Goal: Task Accomplishment & Management: Manage account settings

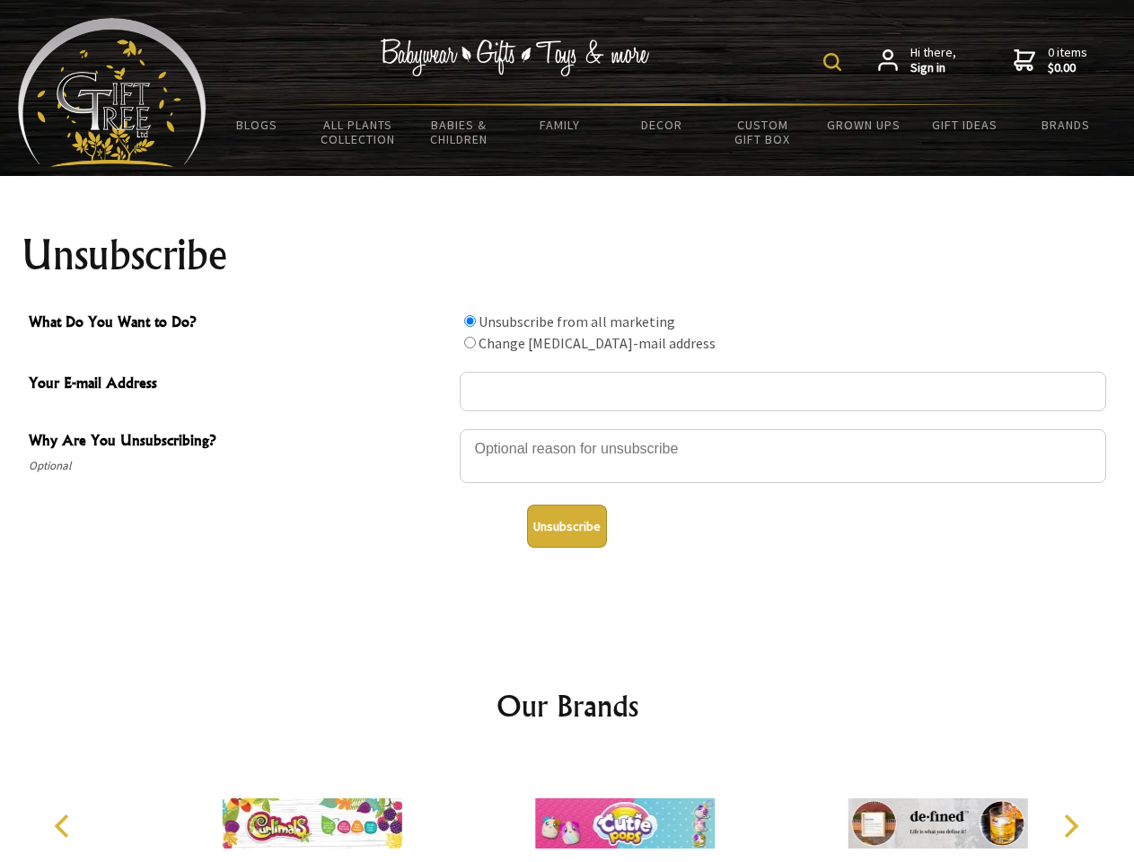
click at [835, 62] on img at bounding box center [832, 62] width 18 height 18
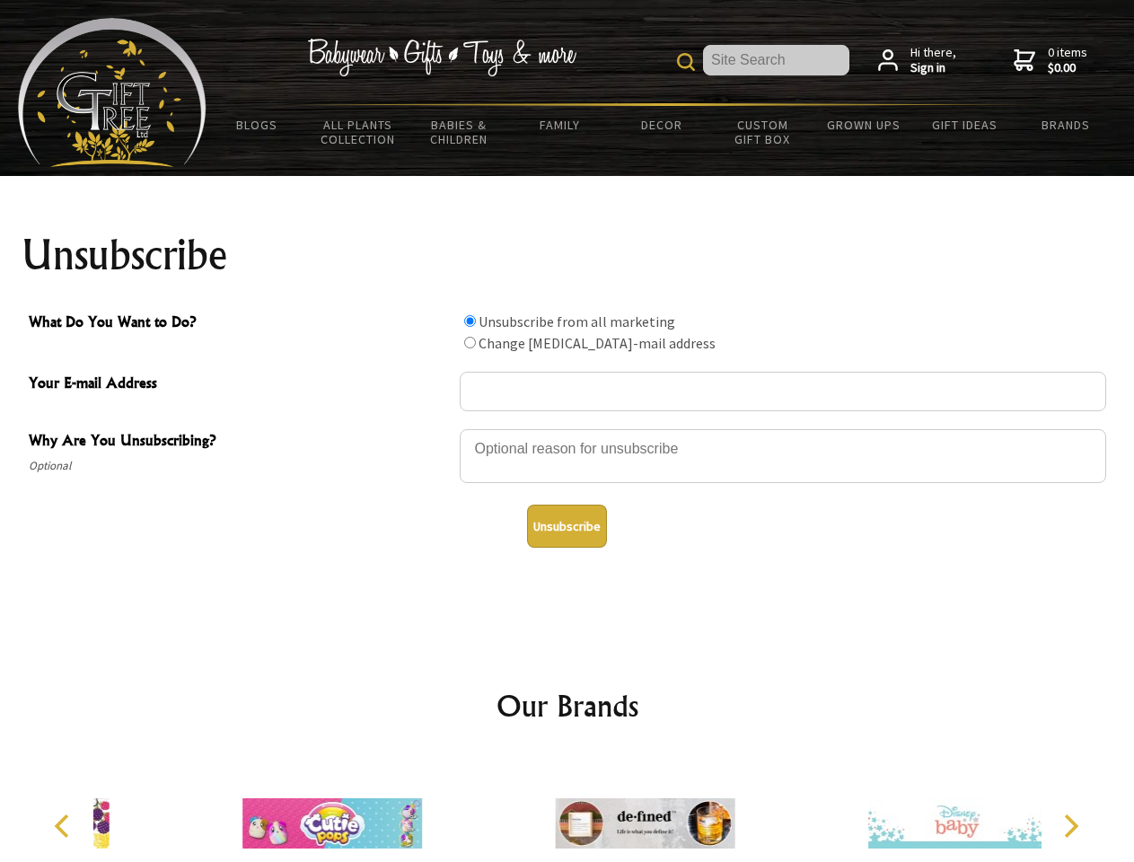
click at [567, 428] on div at bounding box center [783, 458] width 646 height 63
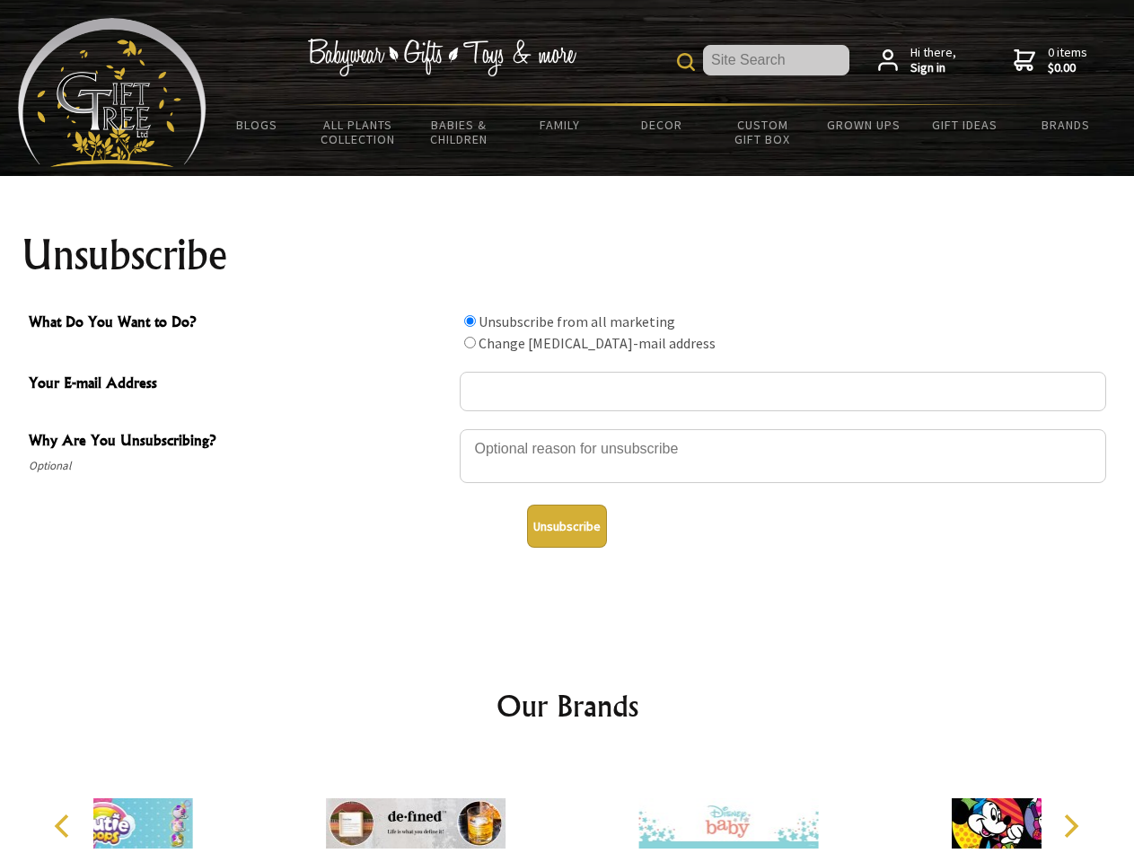
click at [470, 321] on input "What Do You Want to Do?" at bounding box center [470, 321] width 12 height 12
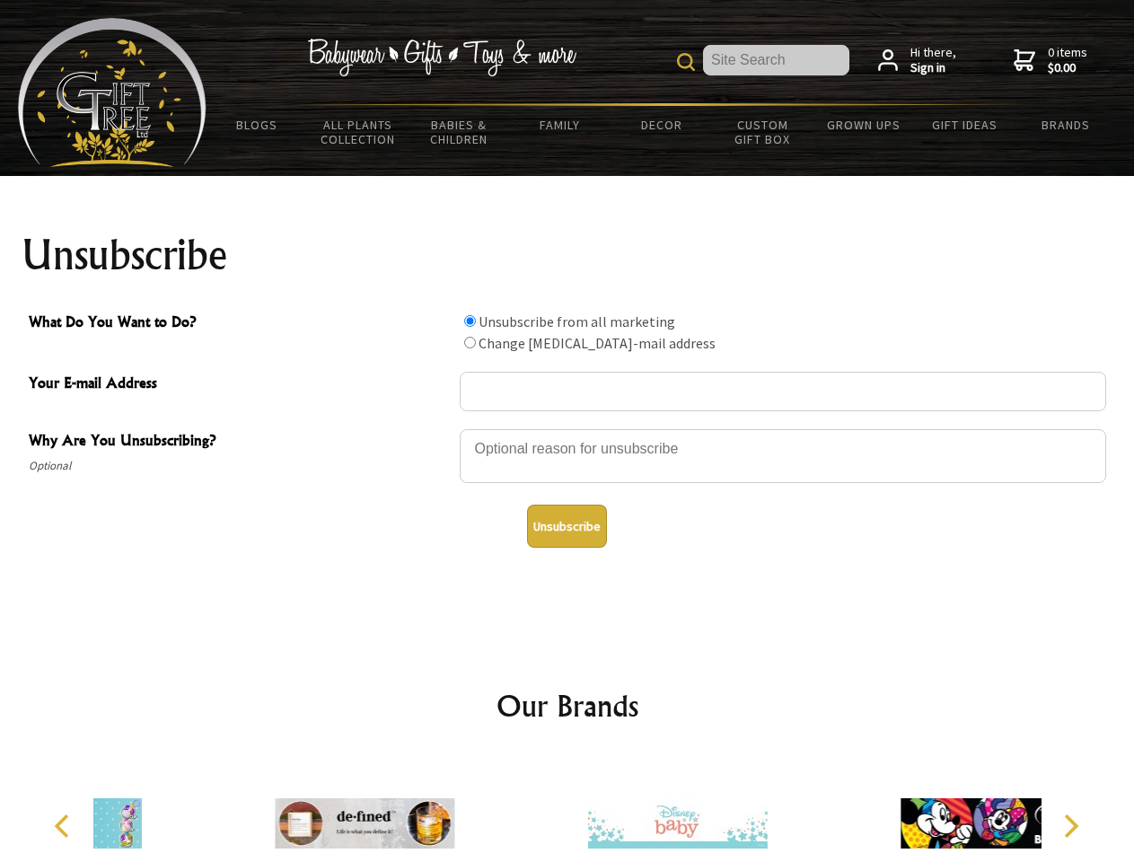
click at [470, 342] on input "What Do You Want to Do?" at bounding box center [470, 343] width 12 height 12
radio input "true"
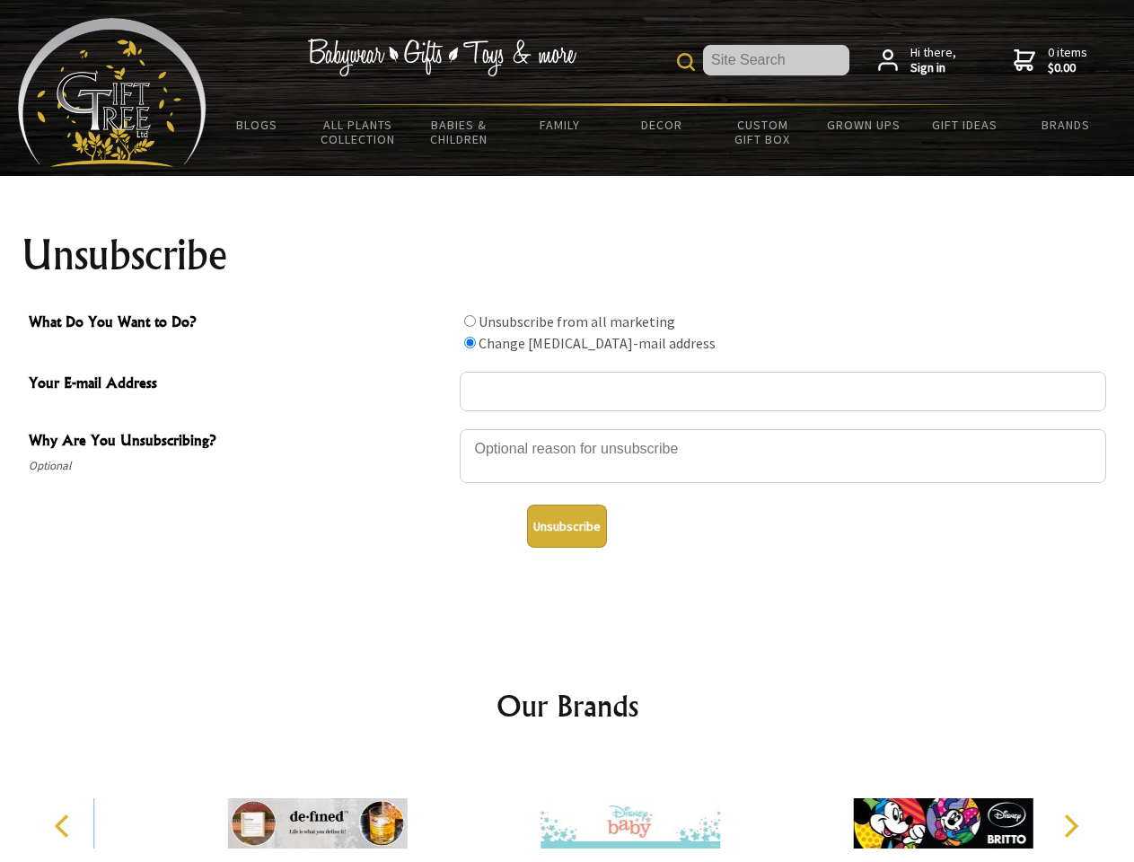
click at [567, 526] on button "Unsubscribe" at bounding box center [567, 526] width 80 height 43
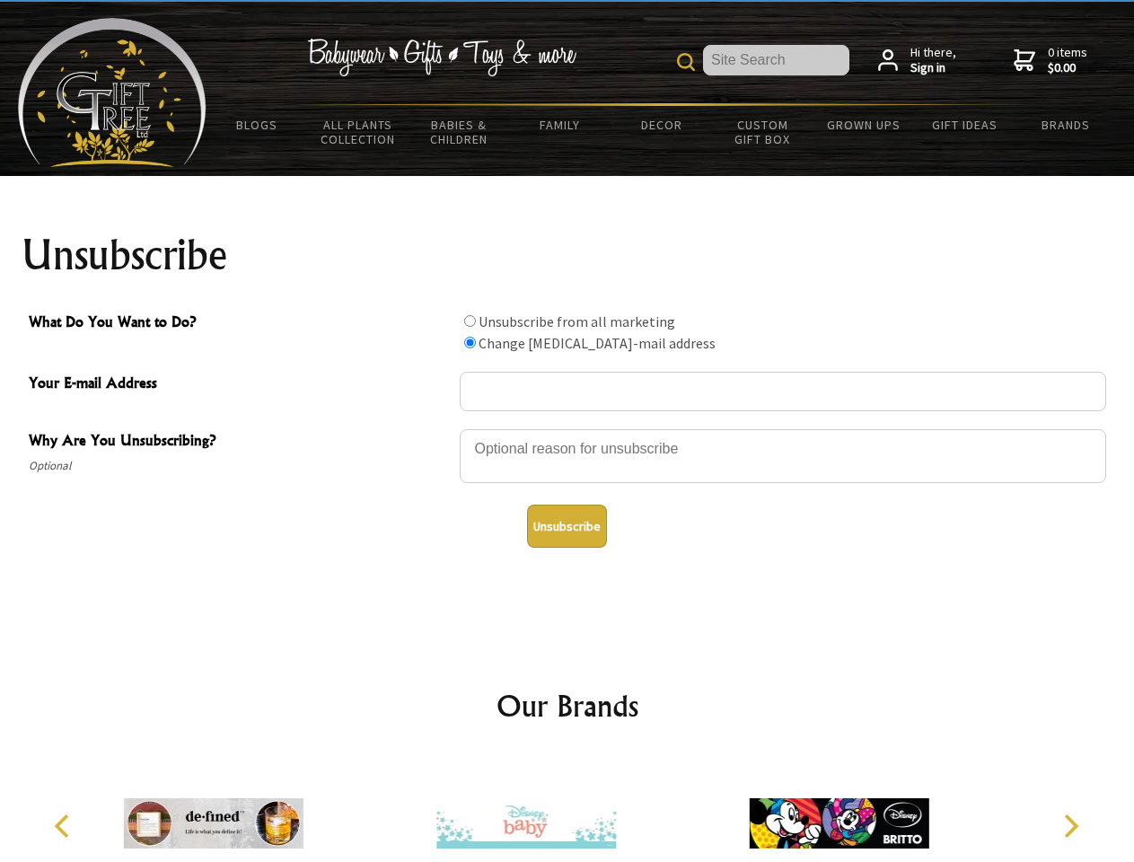
click at [567, 809] on img at bounding box center [526, 823] width 180 height 135
click at [65, 826] on icon "Previous" at bounding box center [63, 825] width 23 height 23
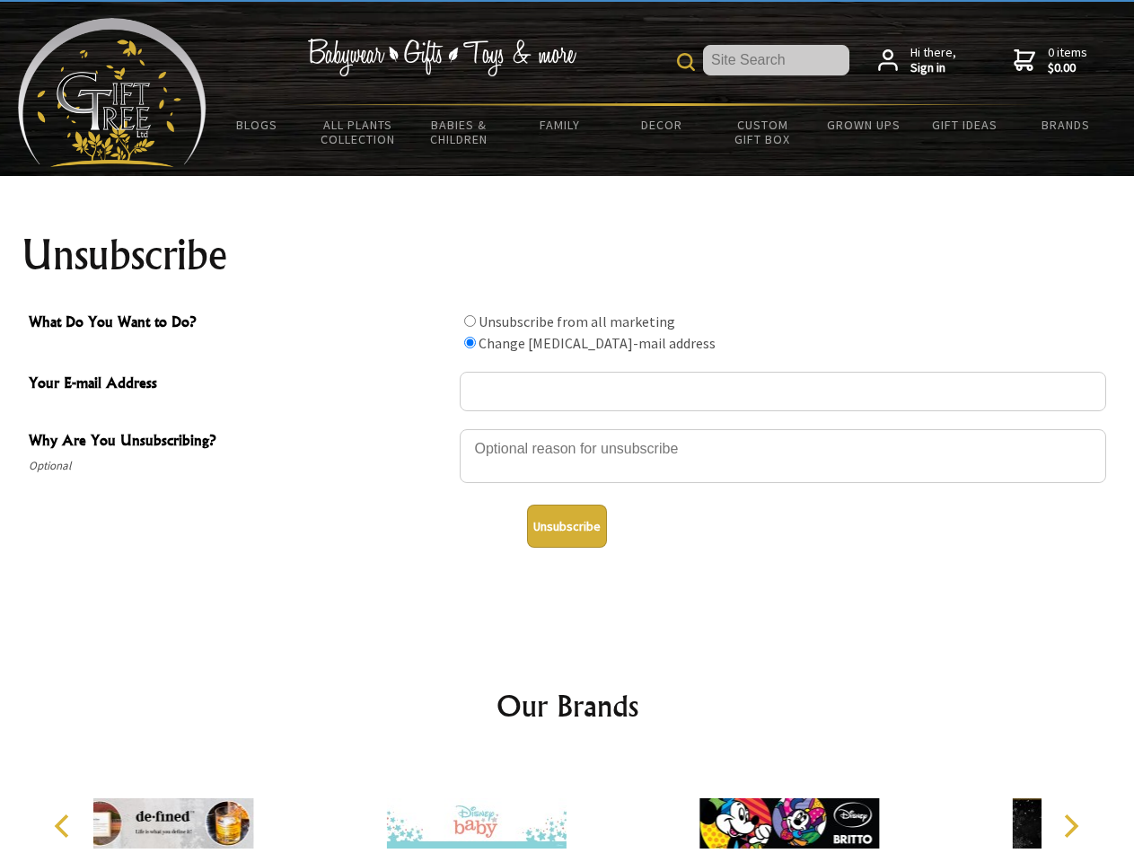
click at [1070, 826] on icon "Next" at bounding box center [1069, 825] width 23 height 23
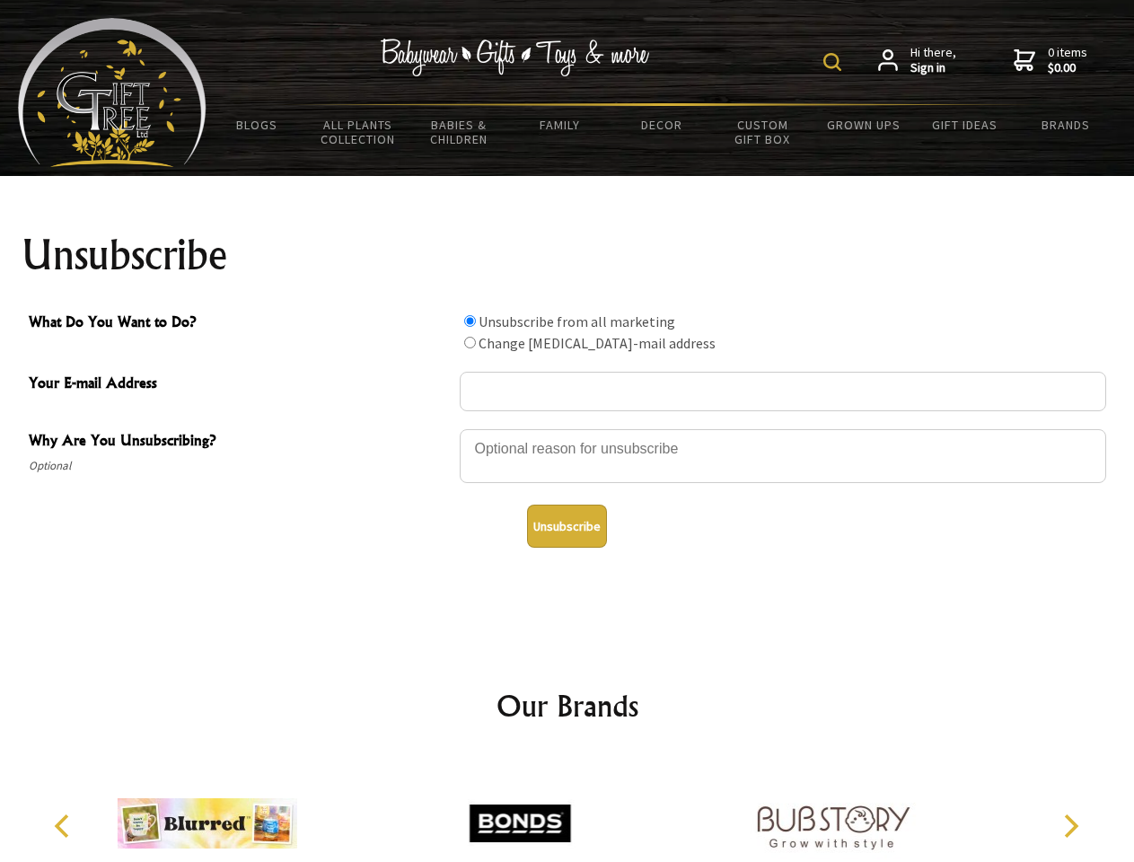
click at [835, 62] on img at bounding box center [832, 62] width 18 height 18
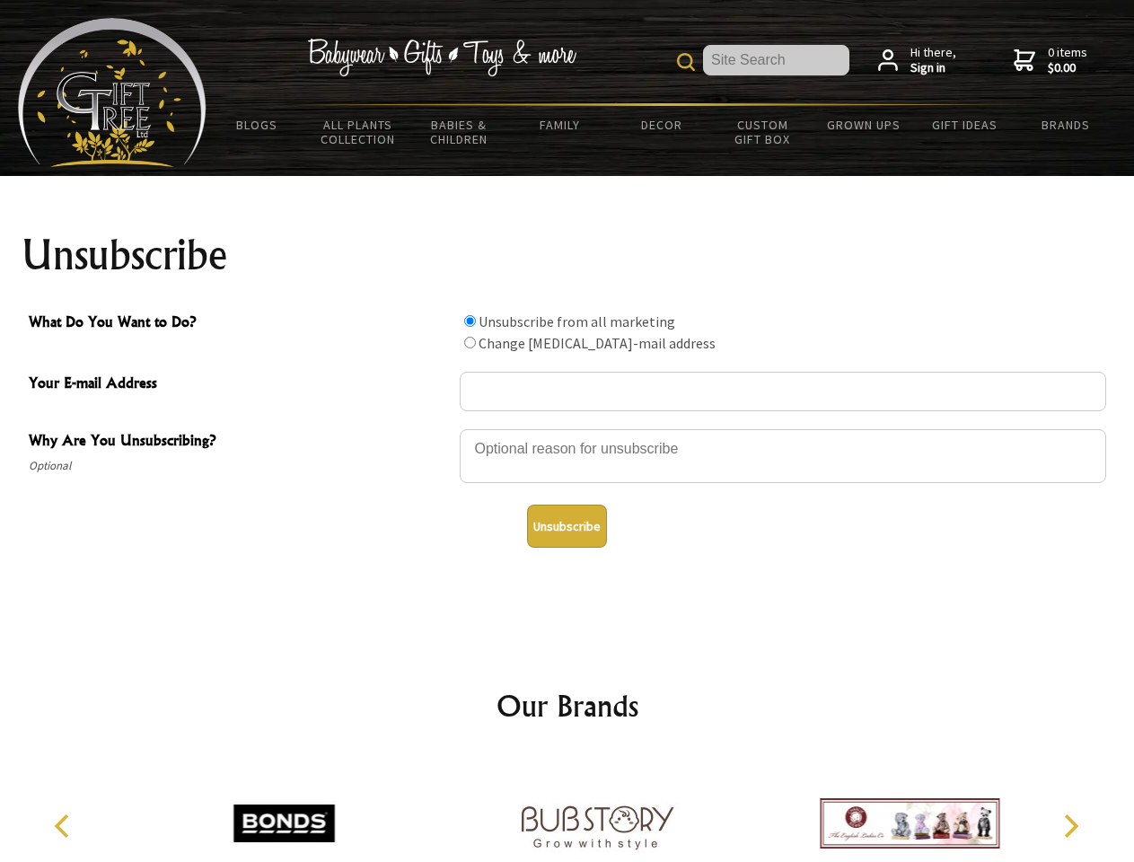
click at [567, 428] on div at bounding box center [783, 458] width 646 height 63
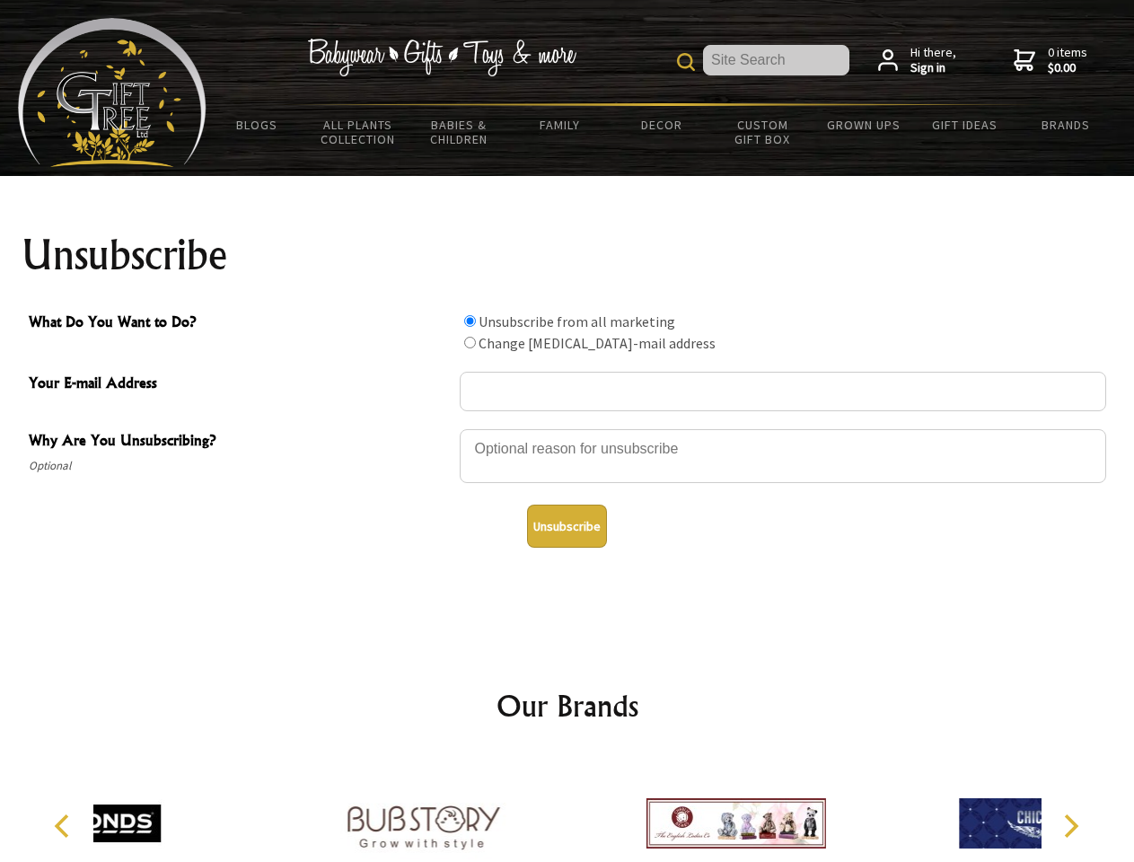
click at [470, 321] on input "What Do You Want to Do?" at bounding box center [470, 321] width 12 height 12
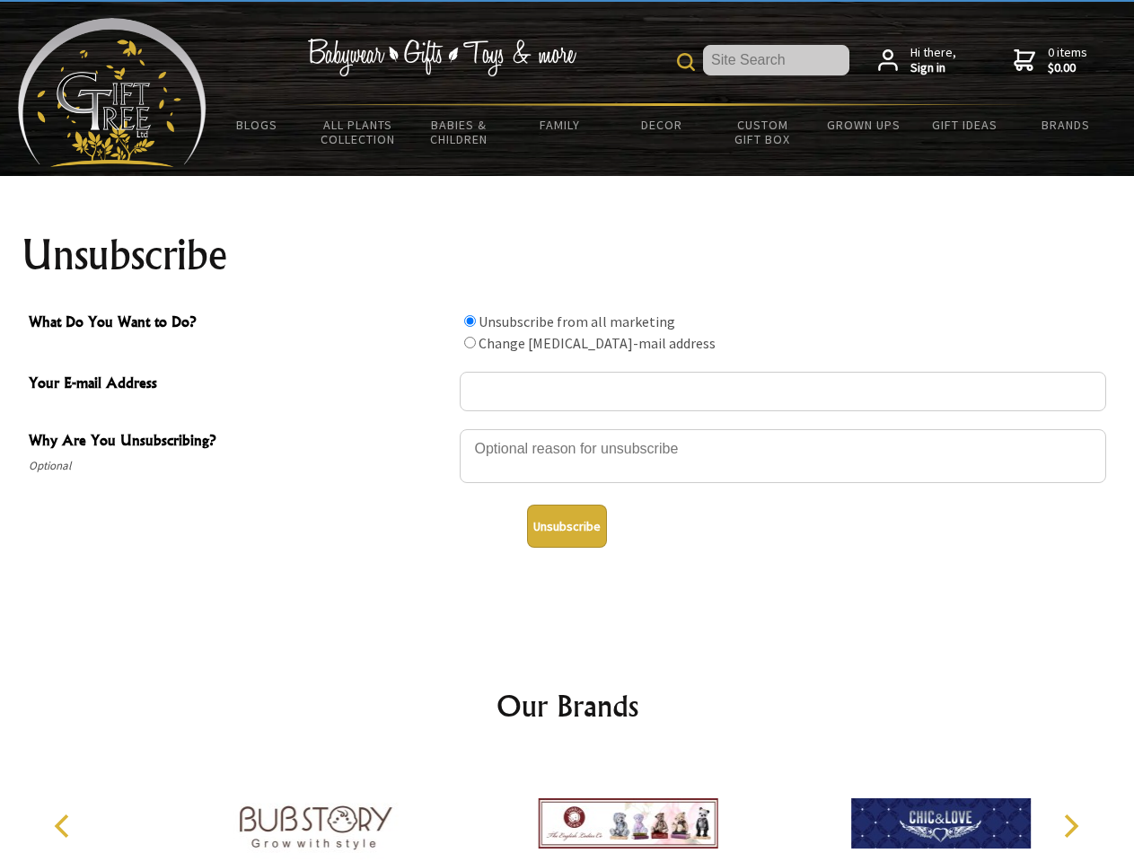
click at [470, 342] on input "What Do You Want to Do?" at bounding box center [470, 343] width 12 height 12
radio input "true"
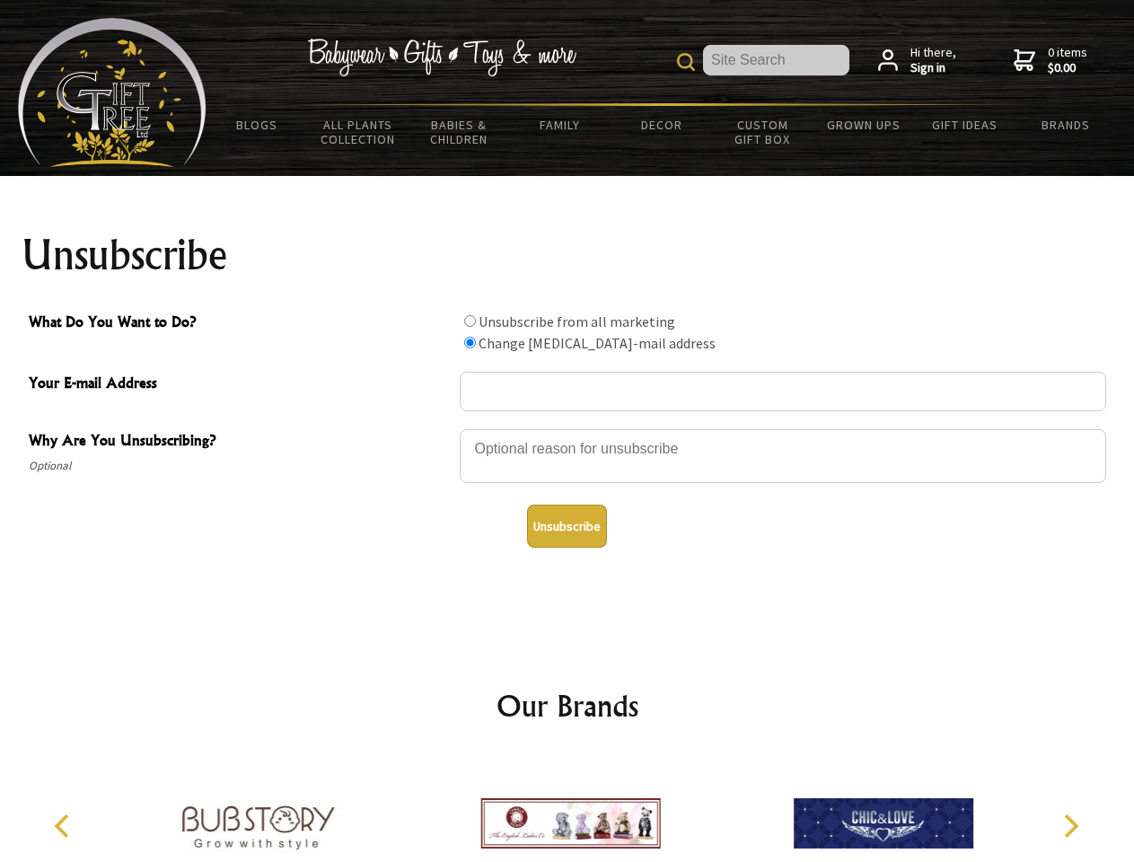
click at [567, 526] on button "Unsubscribe" at bounding box center [567, 526] width 80 height 43
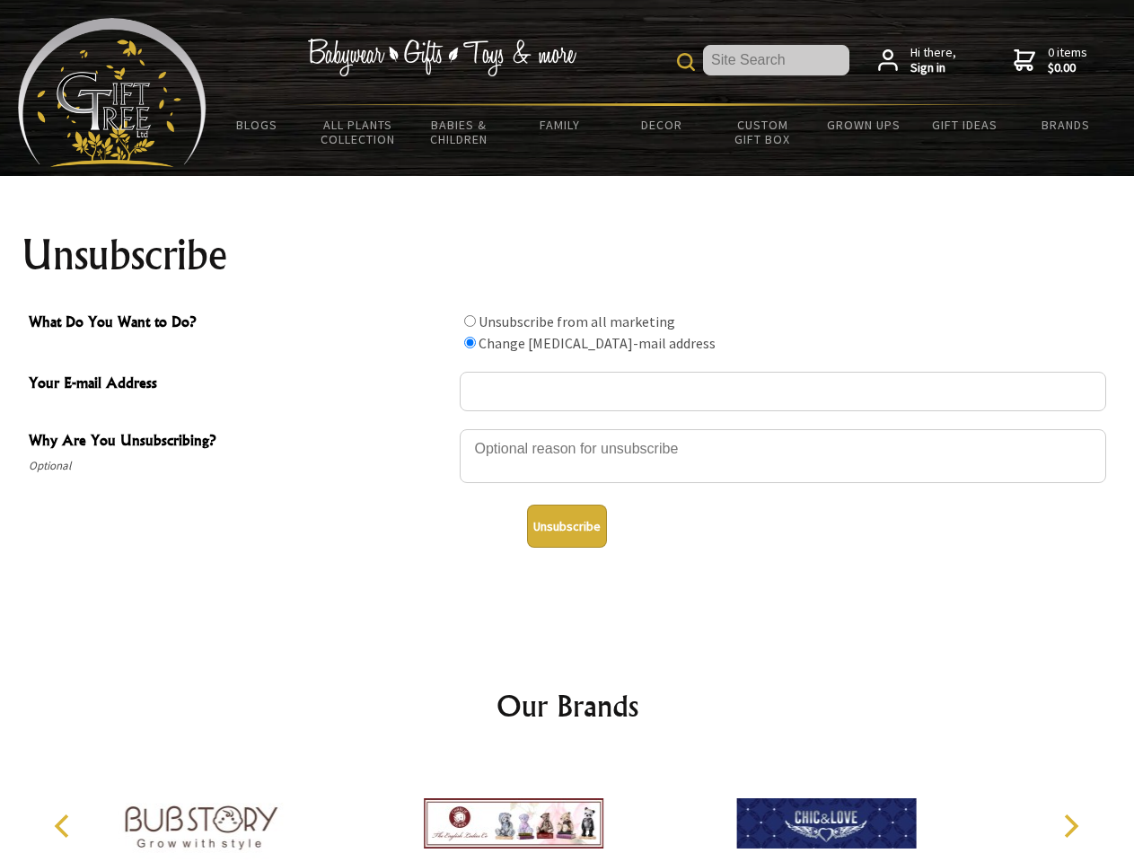
click at [65, 826] on icon "Previous" at bounding box center [63, 825] width 23 height 23
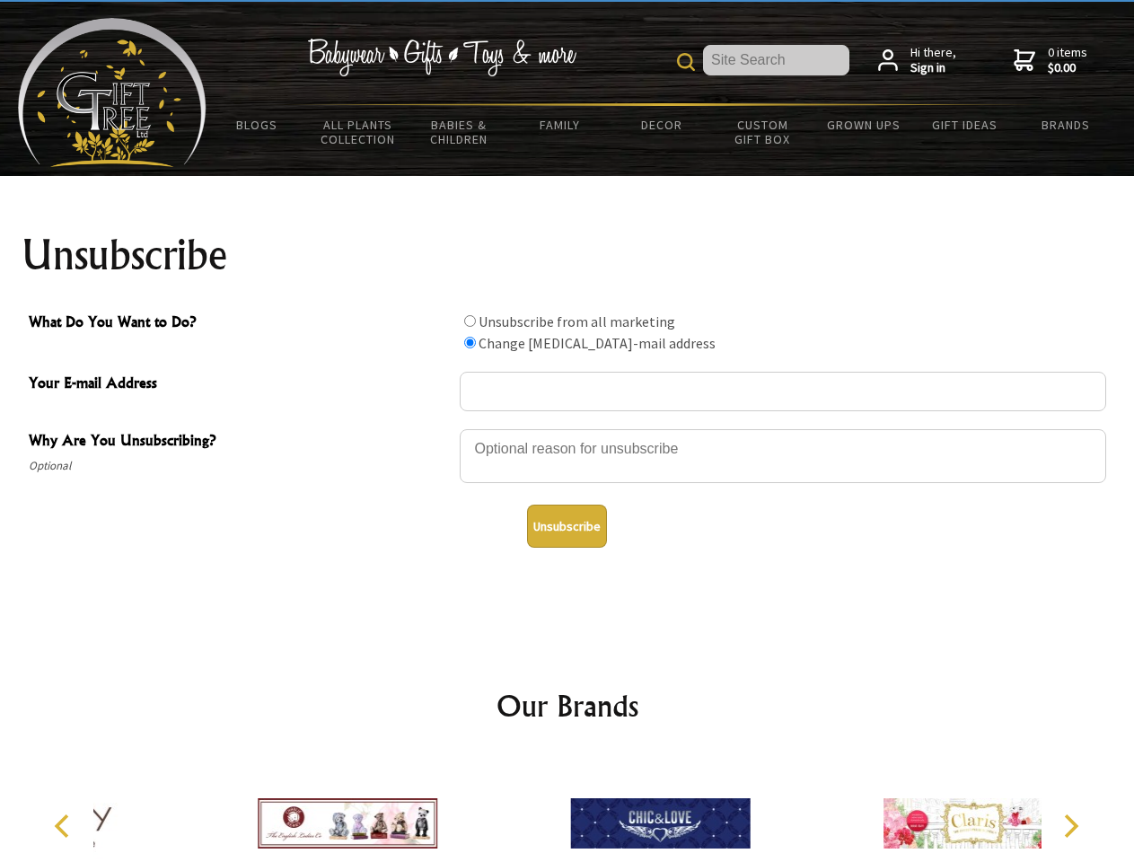
click at [1070, 826] on icon "Next" at bounding box center [1069, 825] width 23 height 23
